Goal: Find specific page/section

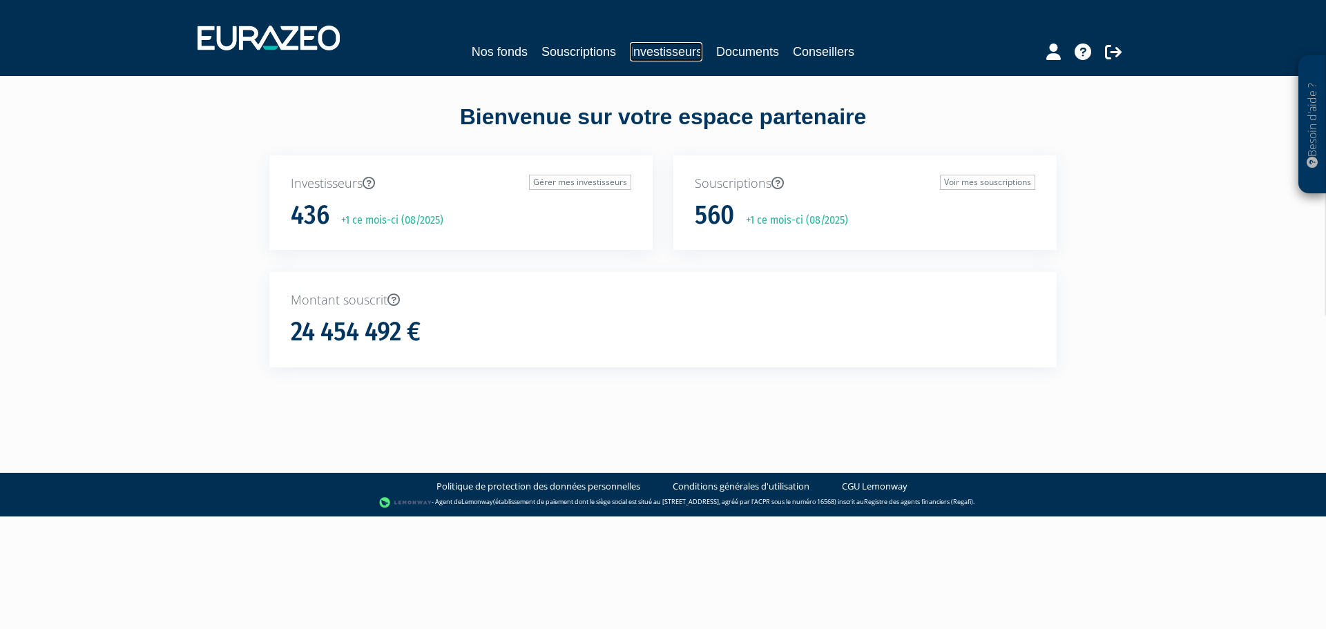
click at [683, 52] on link "Investisseurs" at bounding box center [666, 51] width 72 height 19
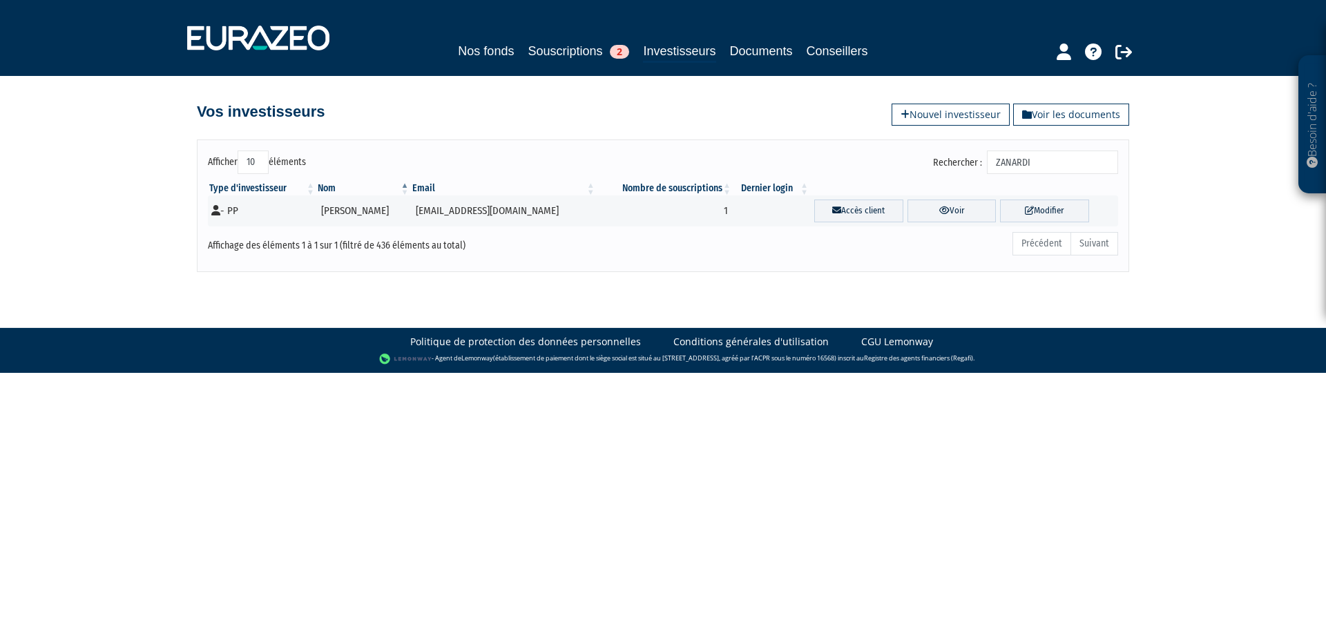
drag, startPoint x: 1067, startPoint y: 165, endPoint x: 906, endPoint y: 164, distance: 161.6
click at [909, 164] on div "Rechercher : ZANARDI" at bounding box center [895, 164] width 445 height 27
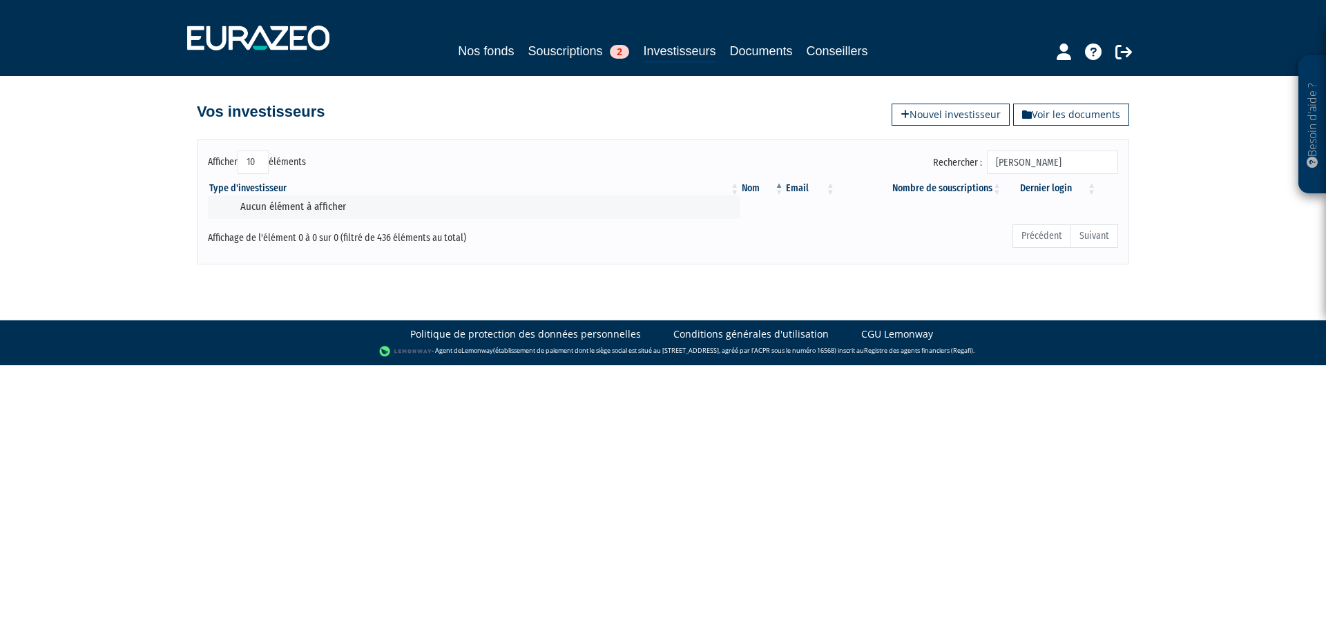
click at [1057, 167] on input "[PERSON_NAME]" at bounding box center [1052, 162] width 131 height 23
type input "[PERSON_NAME]"
click at [593, 43] on link "Souscriptions 2" at bounding box center [577, 50] width 101 height 19
click at [602, 49] on link "Souscriptions 2" at bounding box center [577, 50] width 101 height 19
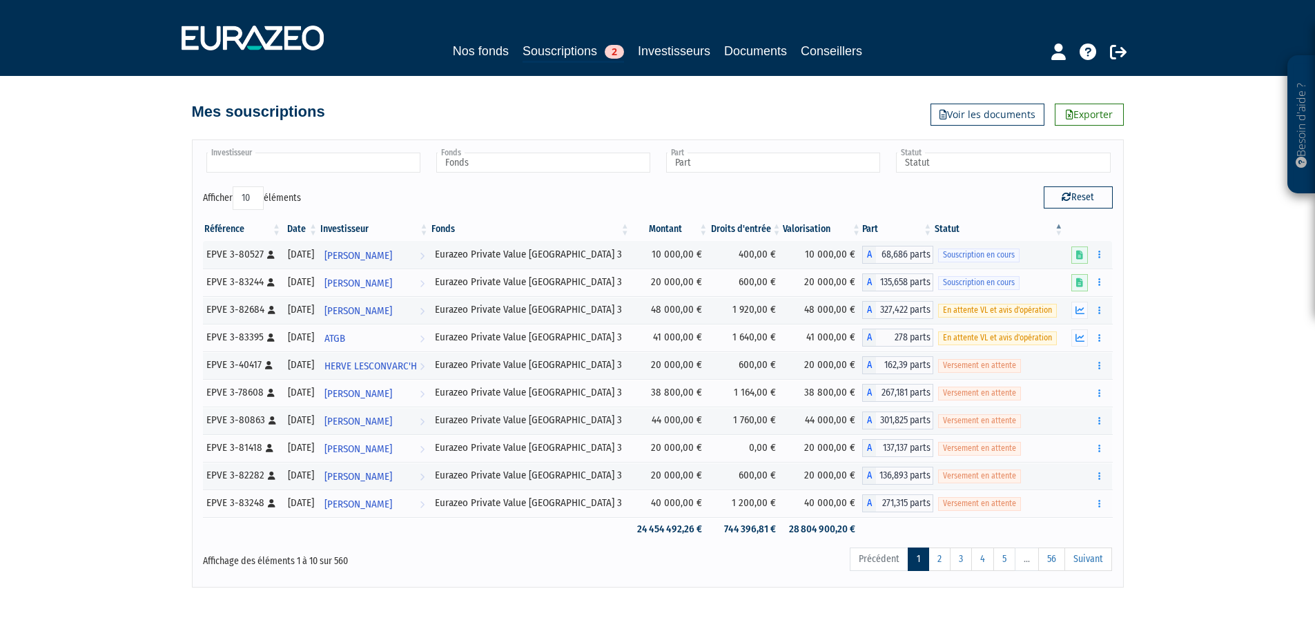
click at [409, 159] on input "text" at bounding box center [313, 163] width 214 height 20
type input "M"
type input "Investisseur"
